Goal: Transaction & Acquisition: Obtain resource

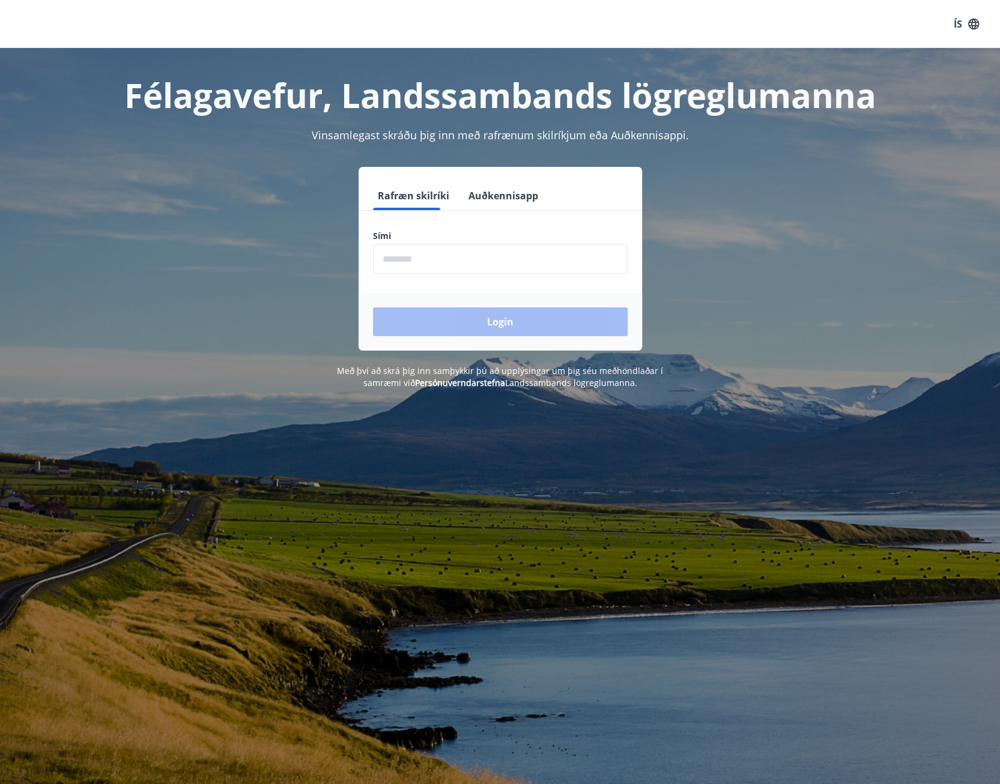
click at [457, 264] on input "phone" at bounding box center [500, 258] width 255 height 29
type input "********"
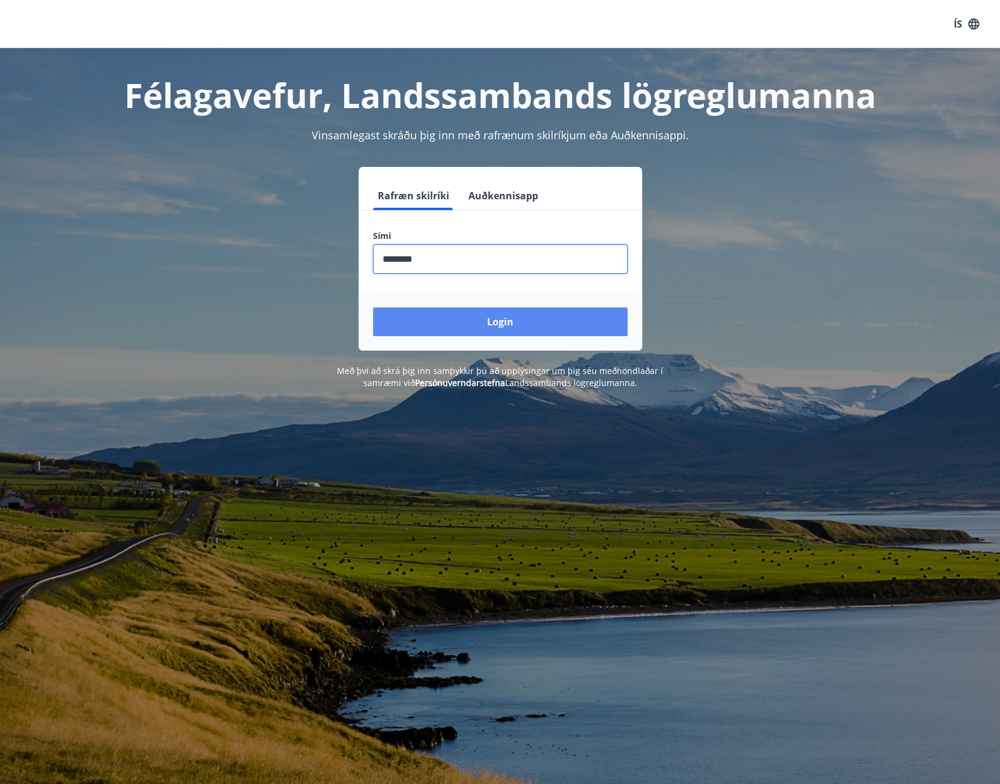
click at [469, 324] on button "Login" at bounding box center [500, 322] width 255 height 29
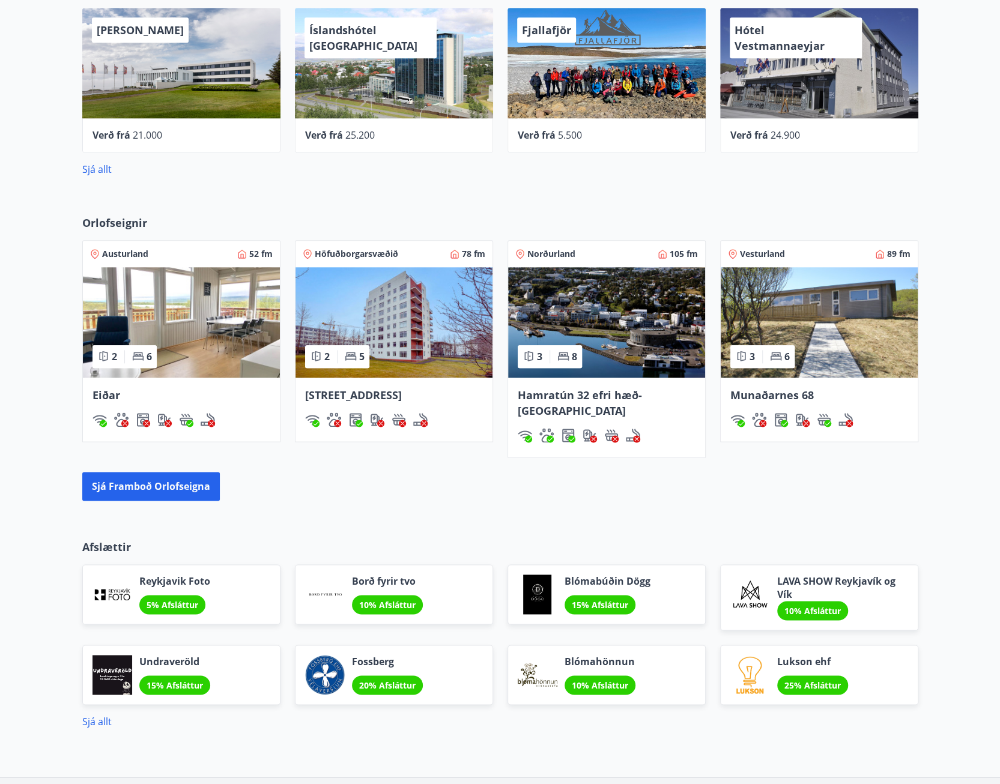
scroll to position [805, 0]
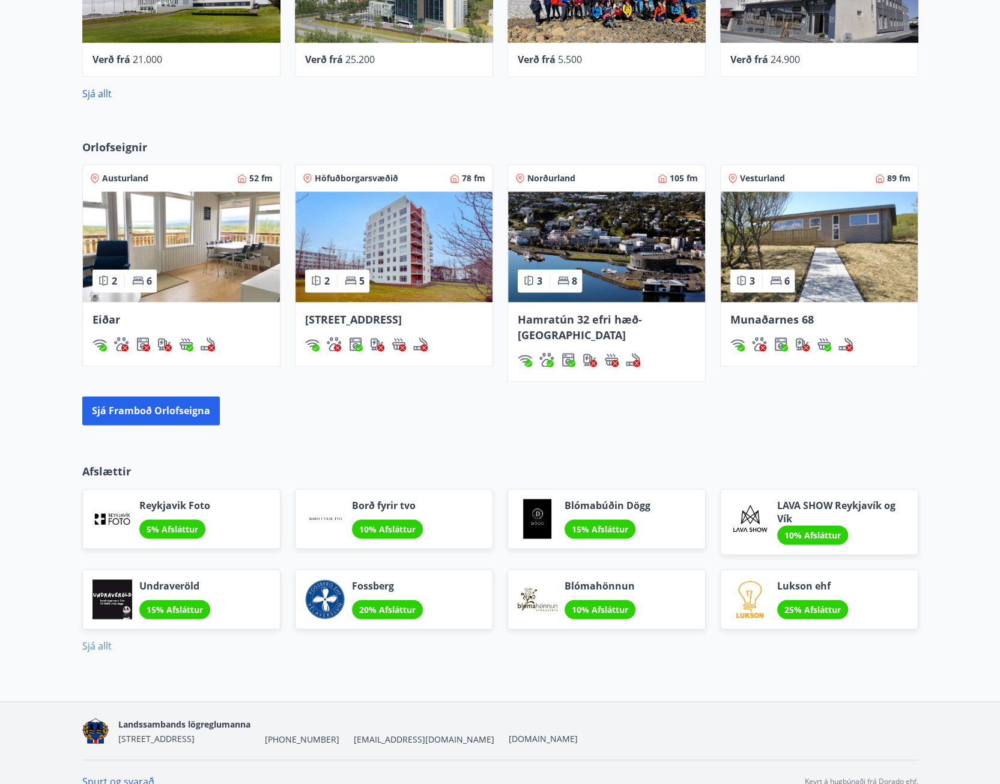
click at [108, 640] on link "Sjá allt" at bounding box center [96, 646] width 29 height 13
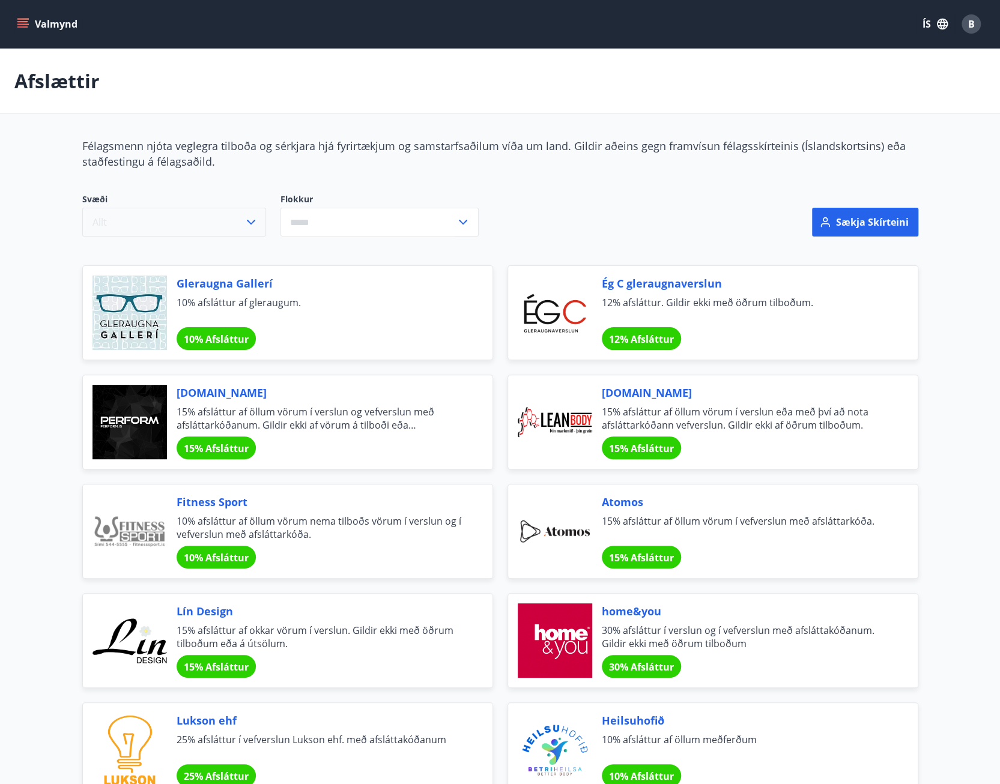
click at [188, 219] on button "Allt" at bounding box center [174, 222] width 184 height 29
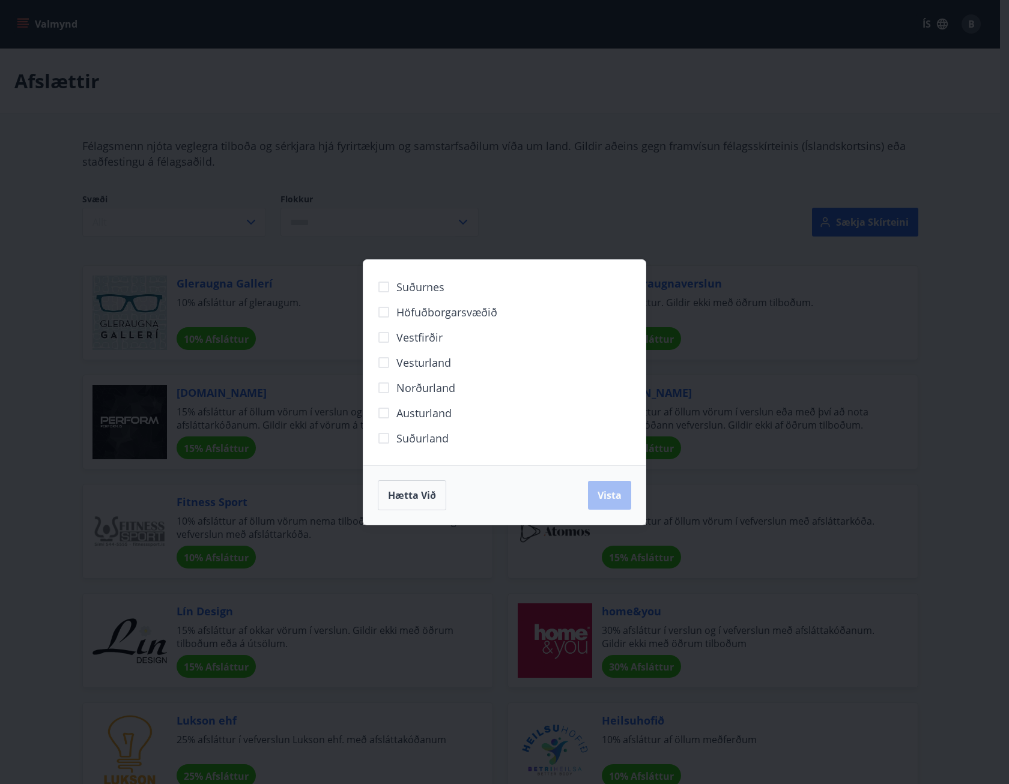
click at [428, 317] on span "Höfuðborgarsvæðið" at bounding box center [446, 313] width 101 height 16
click at [603, 489] on span "Vista" at bounding box center [610, 495] width 24 height 13
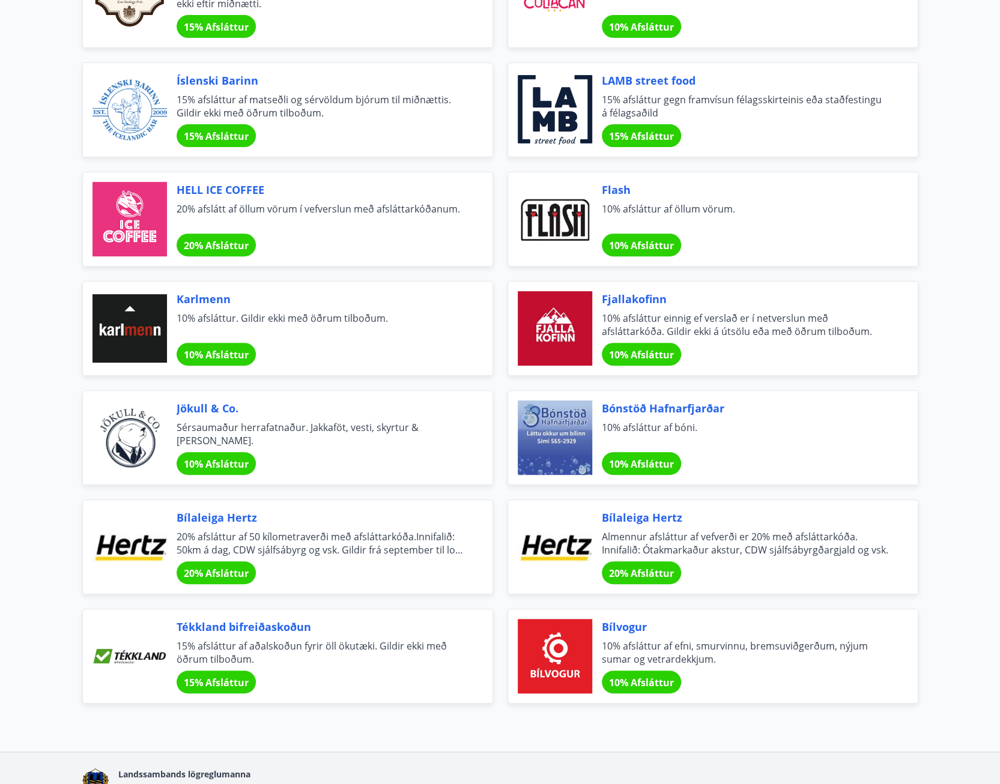
scroll to position [3238, 0]
